Goal: Task Accomplishment & Management: Manage account settings

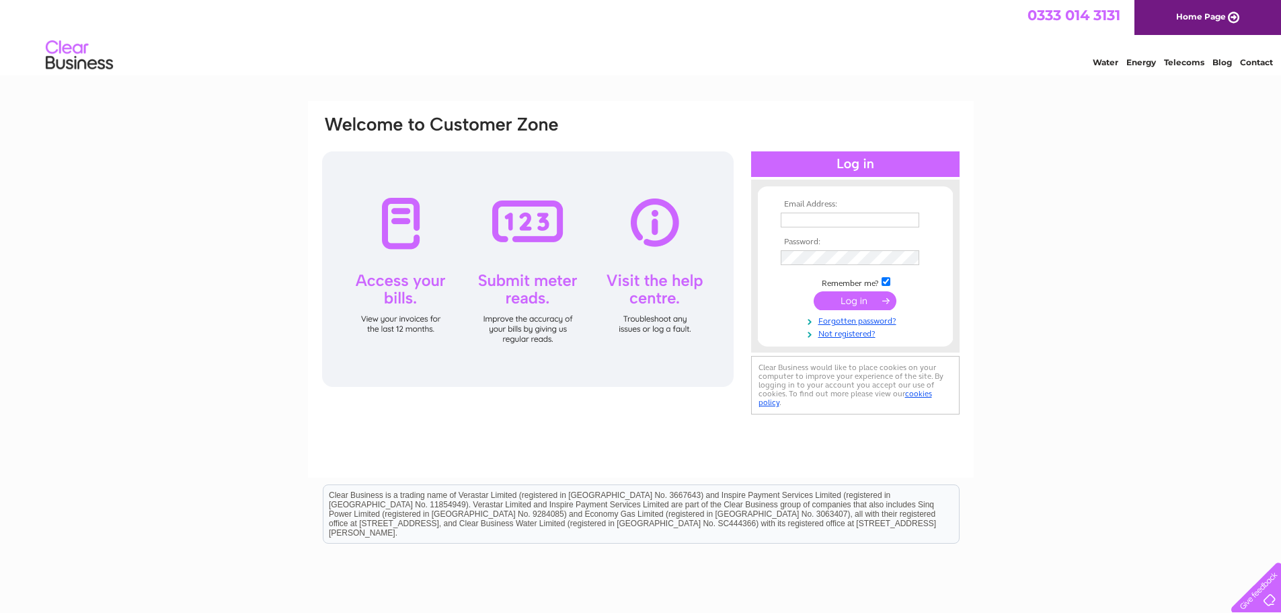
type input "lorraine@tommunro.co.uk"
click at [859, 299] on input "submit" at bounding box center [855, 300] width 83 height 19
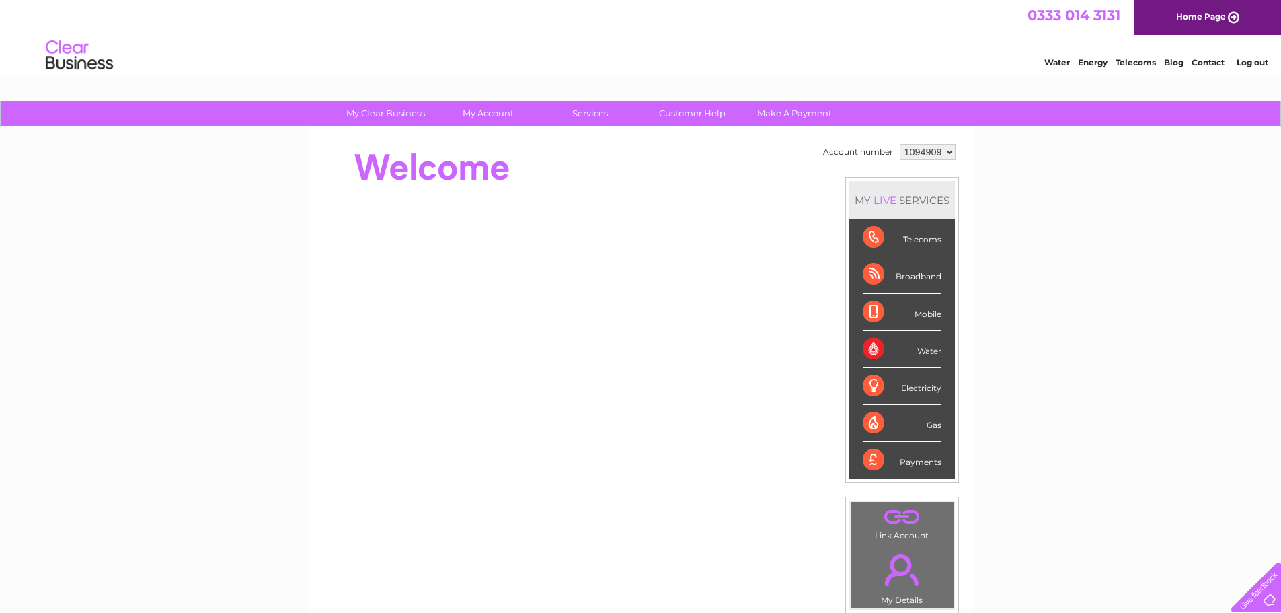
click at [948, 151] on select "1094909" at bounding box center [928, 152] width 56 height 16
click at [900, 144] on select "1094909" at bounding box center [928, 152] width 56 height 16
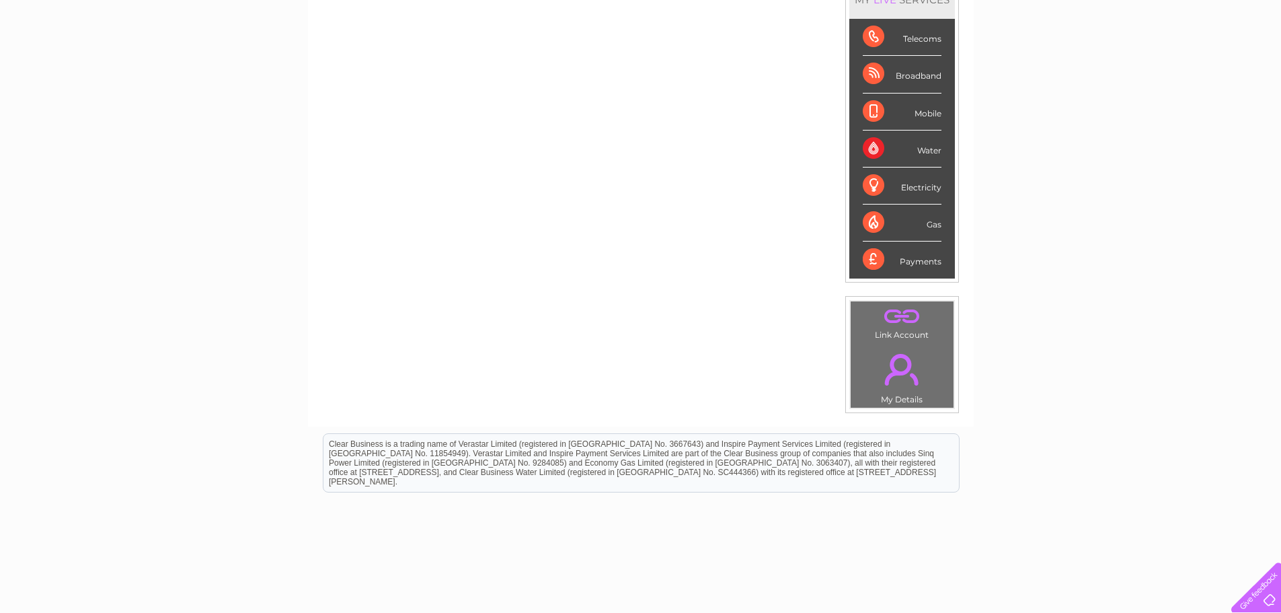
scroll to position [202, 0]
click at [898, 367] on link "." at bounding box center [902, 367] width 96 height 47
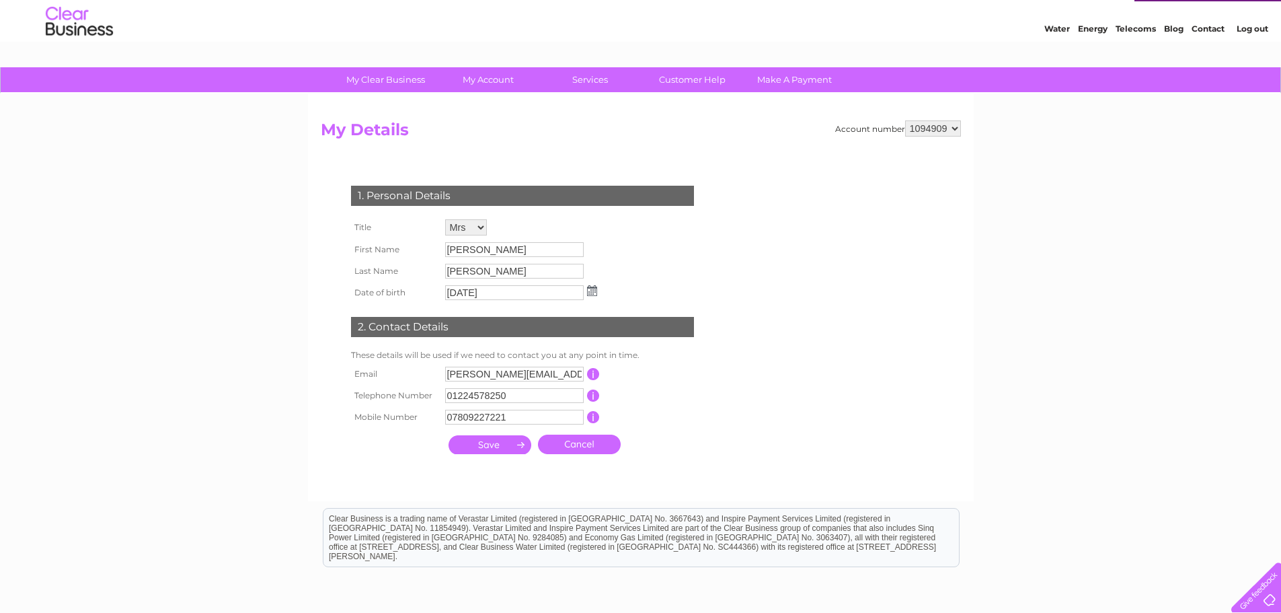
scroll to position [28, 0]
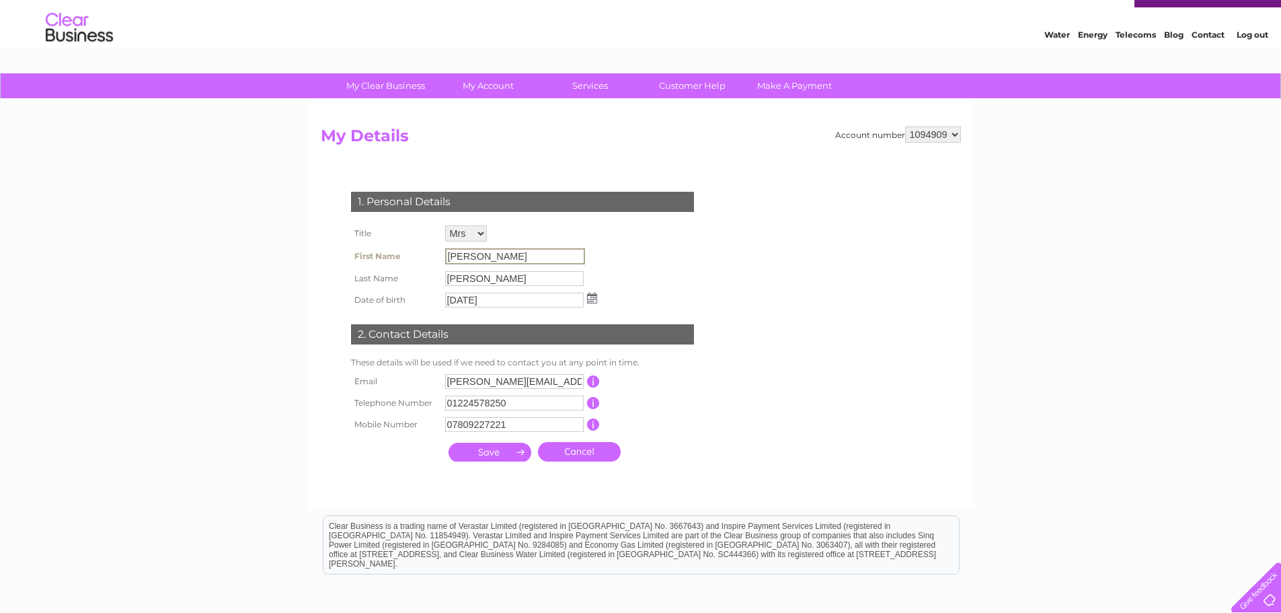
click at [520, 255] on input "[PERSON_NAME]" at bounding box center [515, 256] width 140 height 16
drag, startPoint x: 526, startPoint y: 258, endPoint x: 420, endPoint y: 253, distance: 107.0
click at [420, 253] on tr "First Name Lorraine" at bounding box center [474, 256] width 253 height 23
click at [737, 251] on form "Account number 1094909 My Details 1. Personal Details Title Mr Mrs Ms Miss Dr R…" at bounding box center [641, 310] width 640 height 368
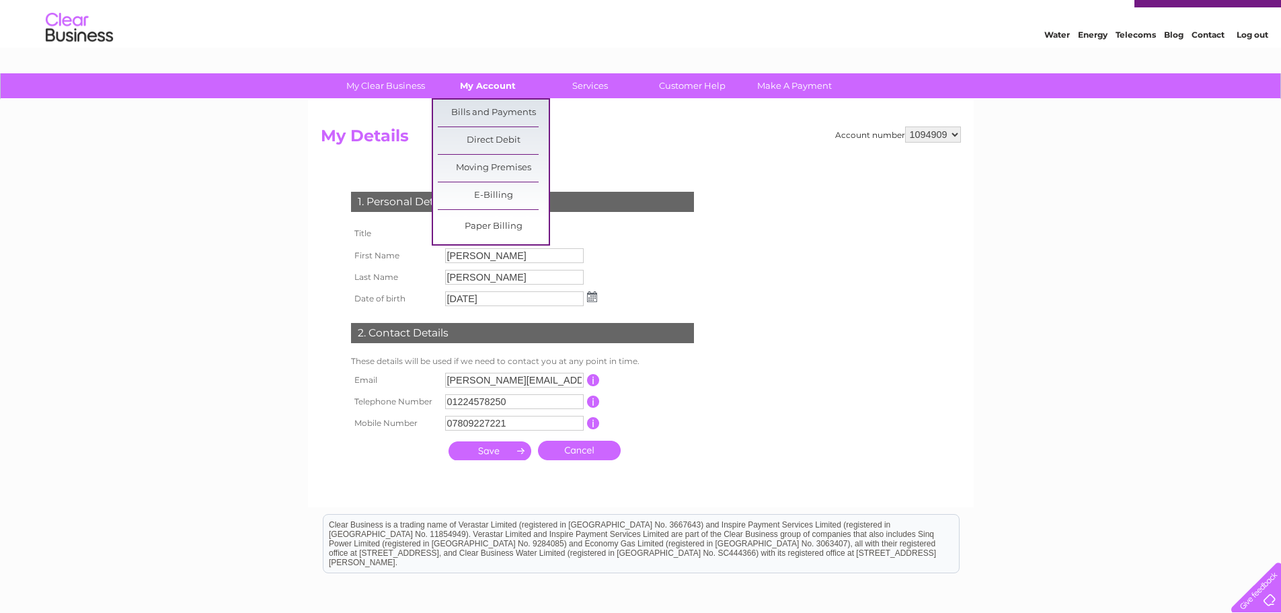
click at [483, 86] on link "My Account" at bounding box center [487, 85] width 111 height 25
click at [481, 109] on link "Bills and Payments" at bounding box center [493, 113] width 111 height 27
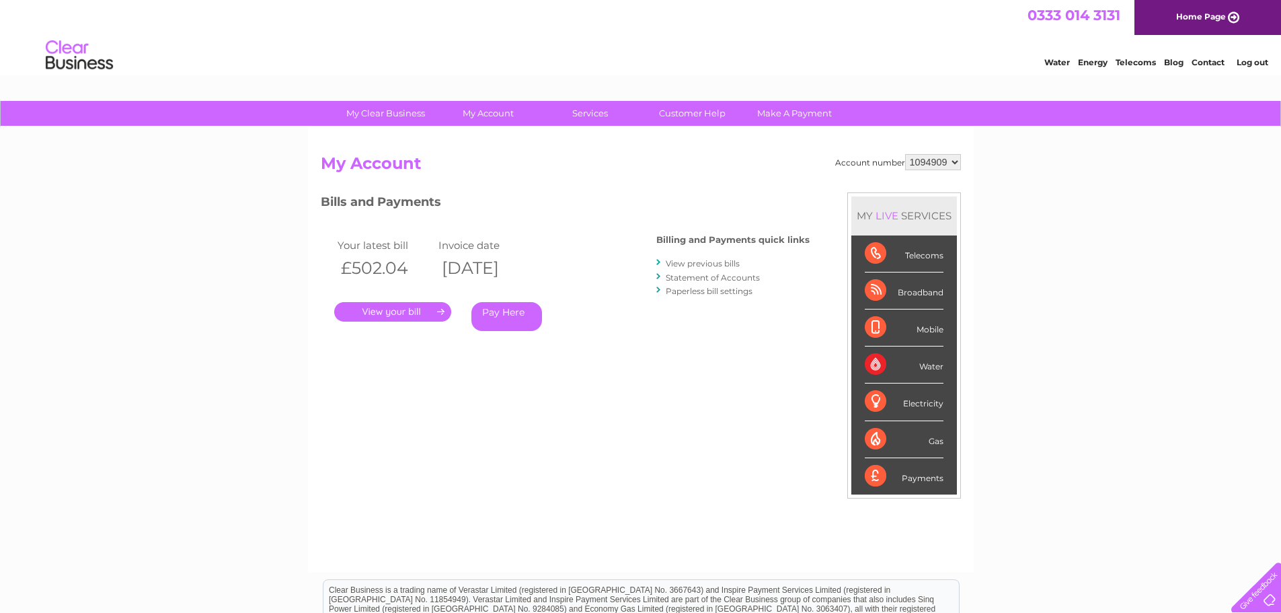
click at [394, 312] on link "." at bounding box center [392, 311] width 117 height 19
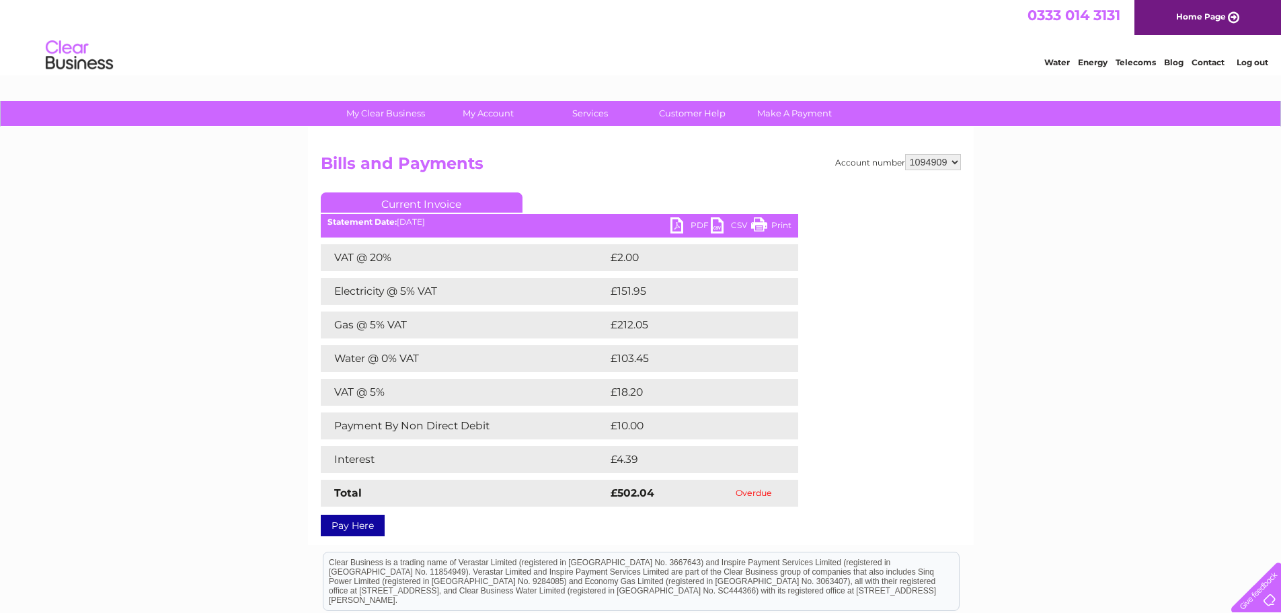
click at [697, 223] on link "PDF" at bounding box center [690, 226] width 40 height 19
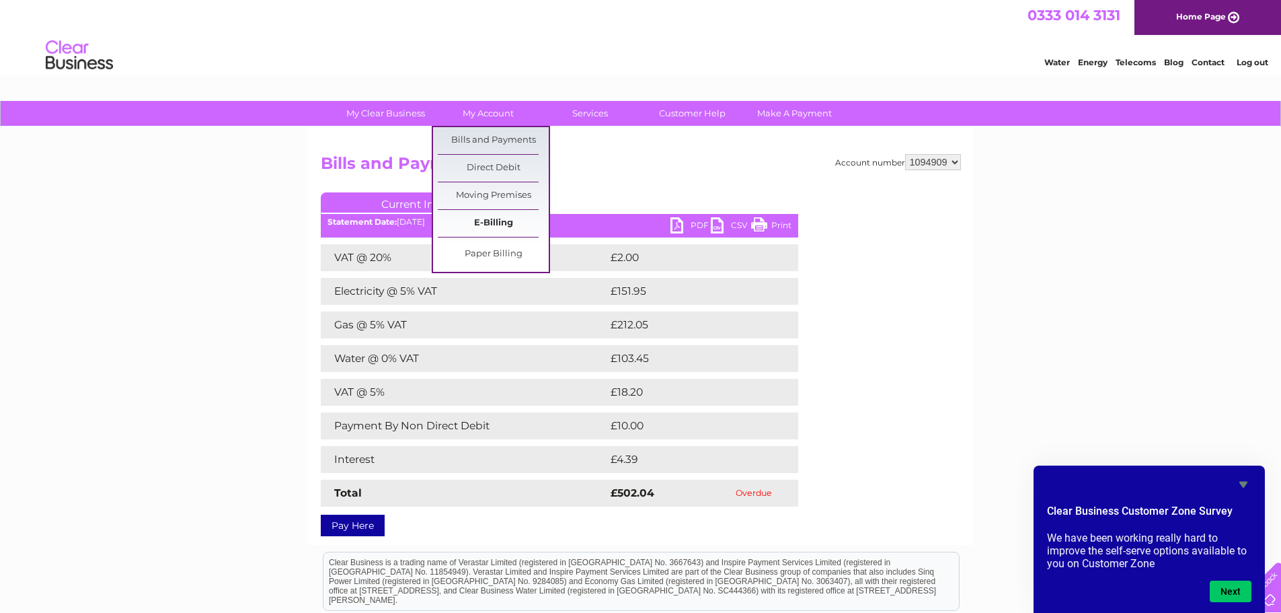
click at [489, 224] on link "E-Billing" at bounding box center [493, 223] width 111 height 27
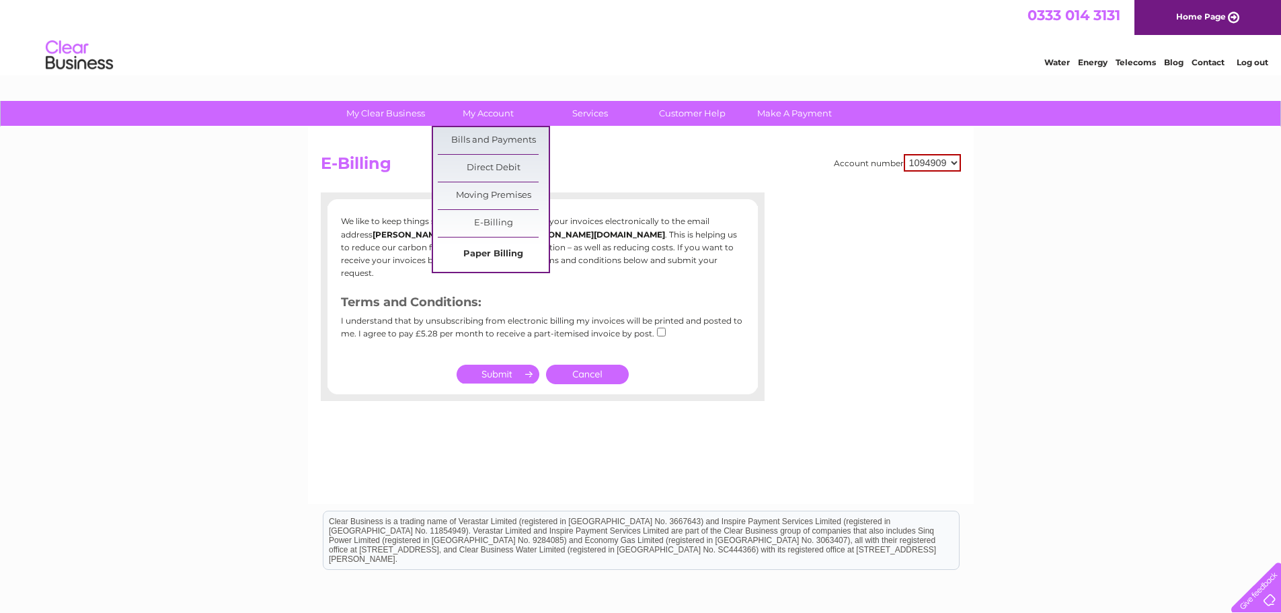
click at [489, 255] on link "Paper Billing" at bounding box center [493, 254] width 111 height 27
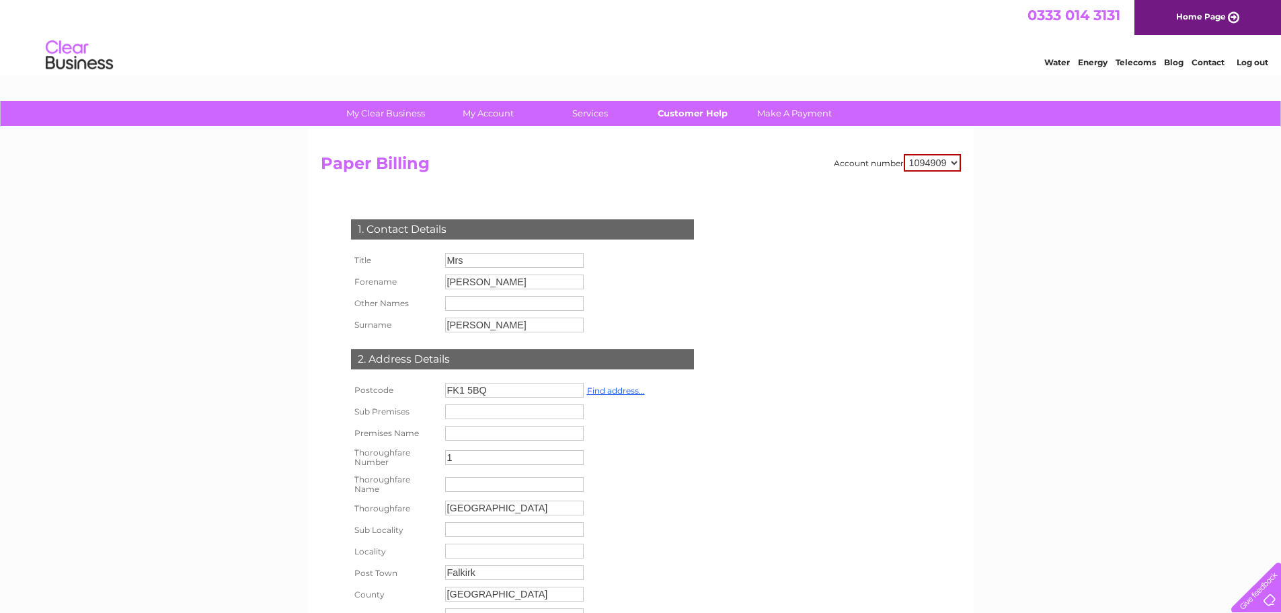
click at [686, 116] on link "Customer Help" at bounding box center [692, 113] width 111 height 25
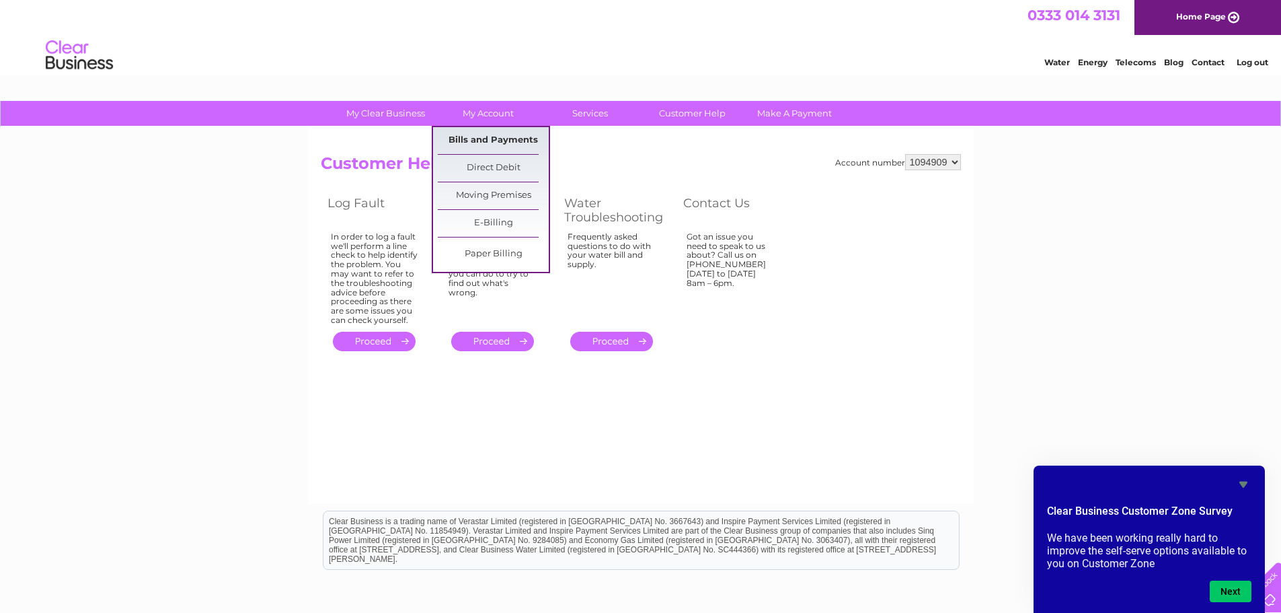
click at [496, 139] on link "Bills and Payments" at bounding box center [493, 140] width 111 height 27
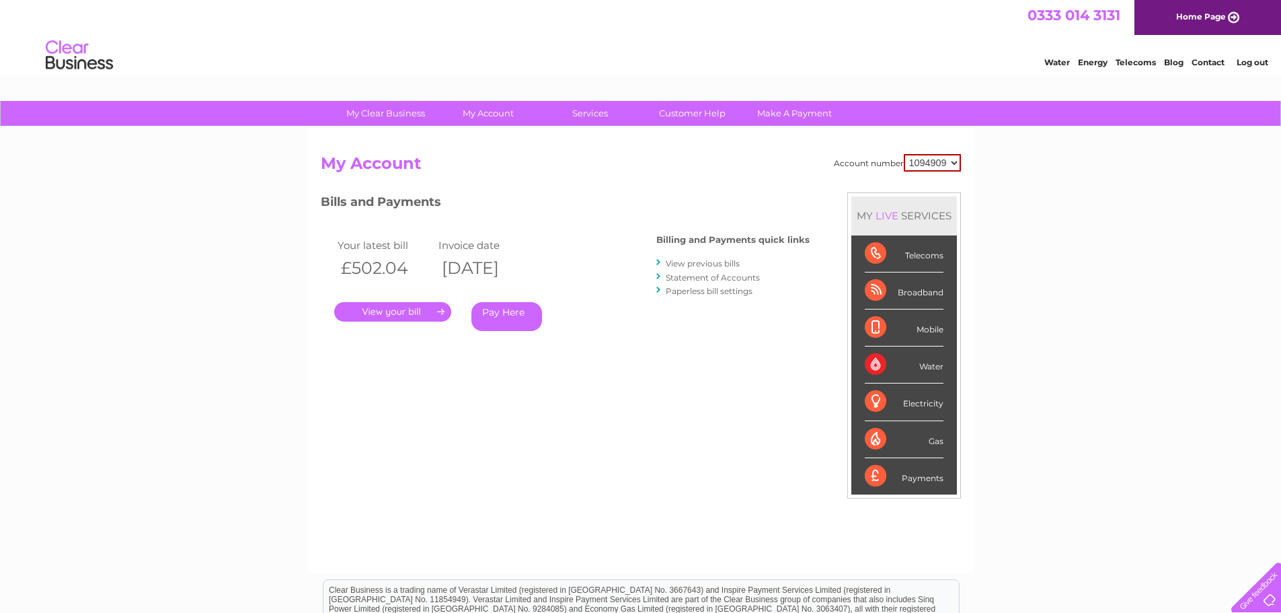
click at [378, 311] on link "." at bounding box center [392, 311] width 117 height 19
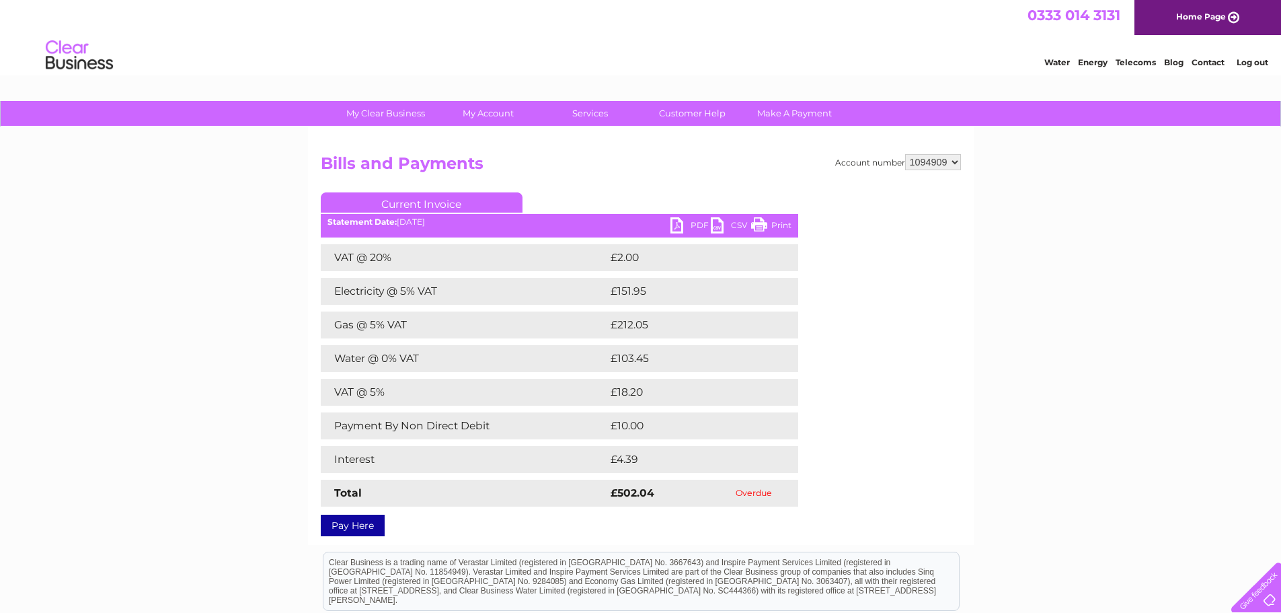
click at [694, 224] on link "PDF" at bounding box center [690, 226] width 40 height 19
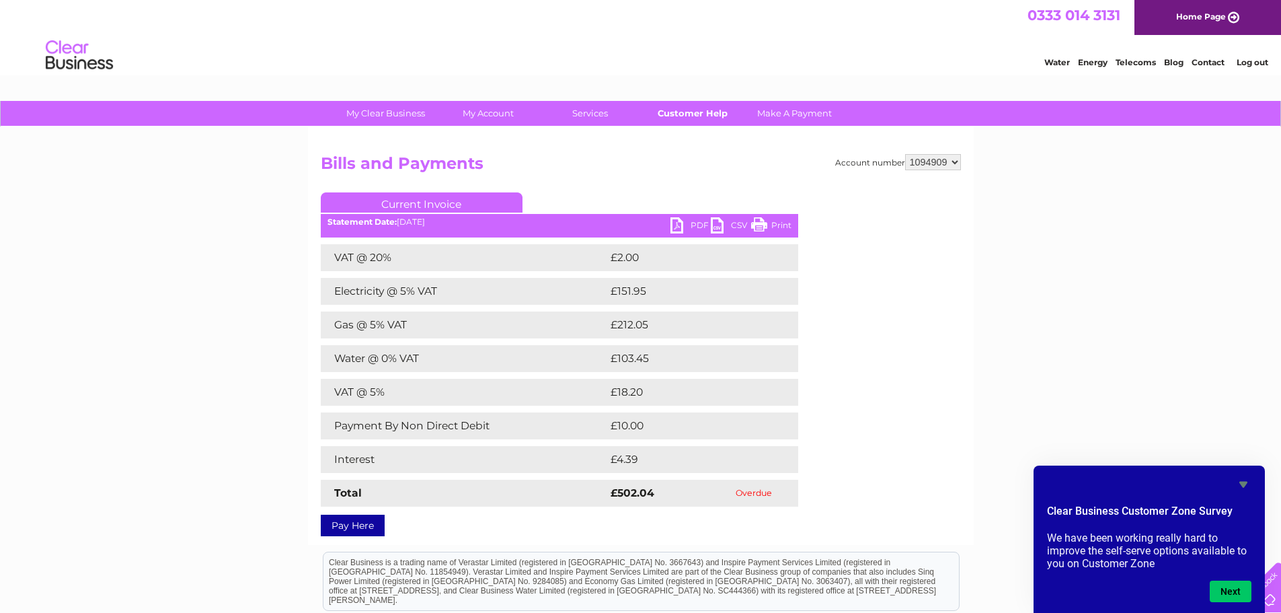
click at [685, 114] on link "Customer Help" at bounding box center [692, 113] width 111 height 25
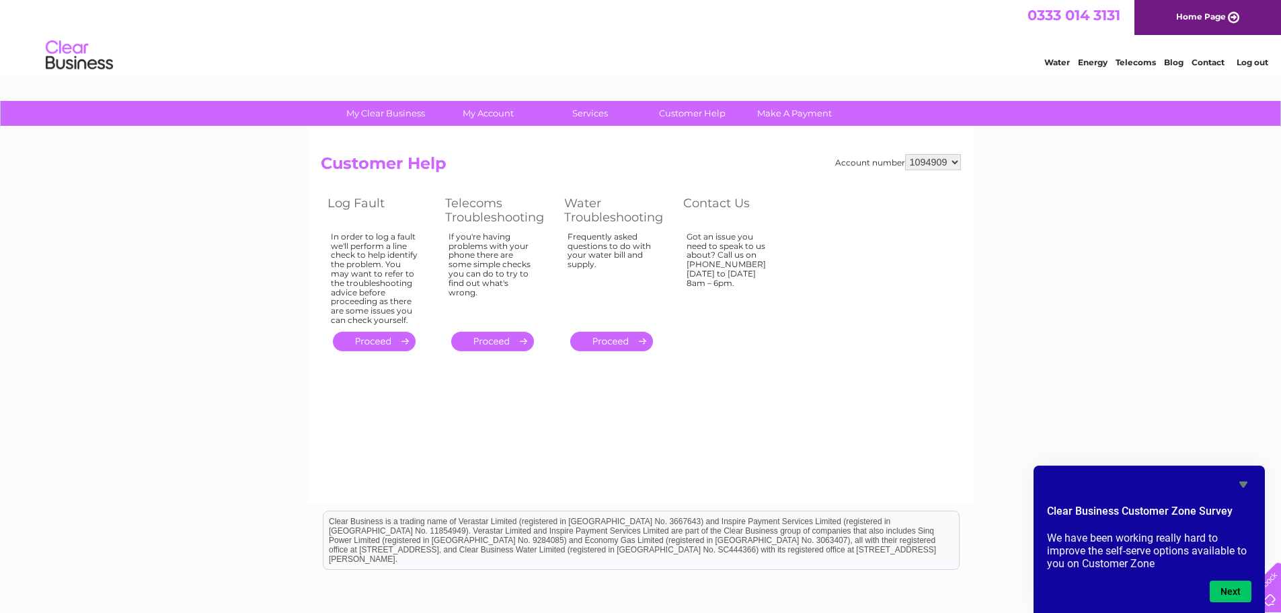
click at [1206, 61] on link "Contact" at bounding box center [1207, 62] width 33 height 10
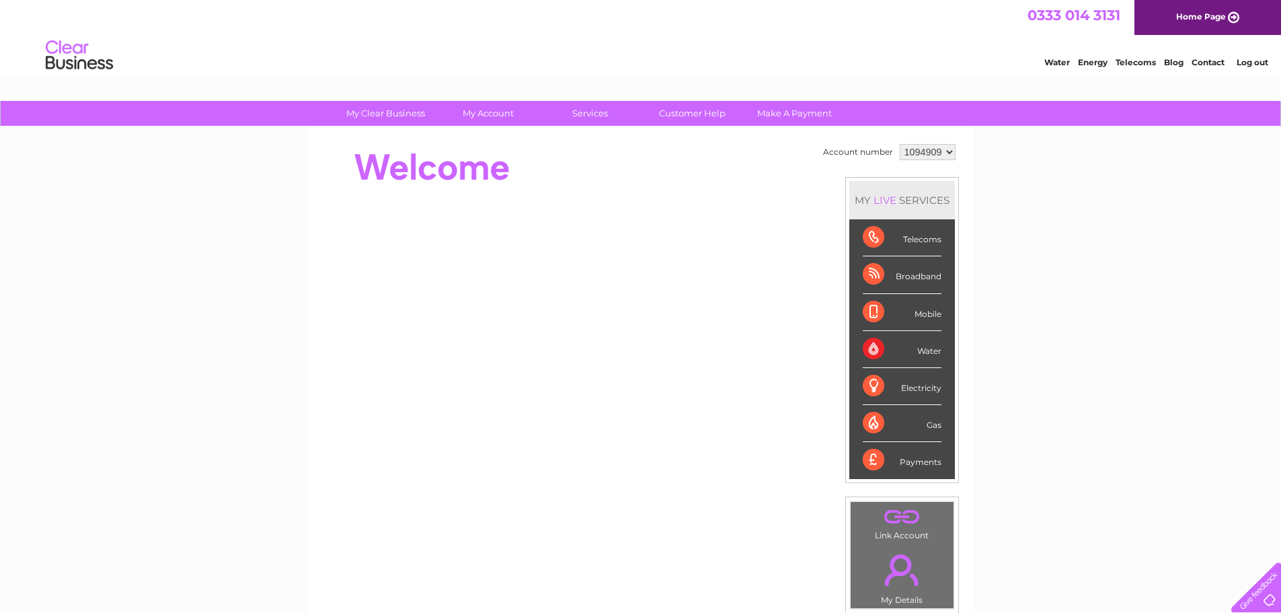
click at [1255, 63] on link "Log out" at bounding box center [1252, 62] width 32 height 10
